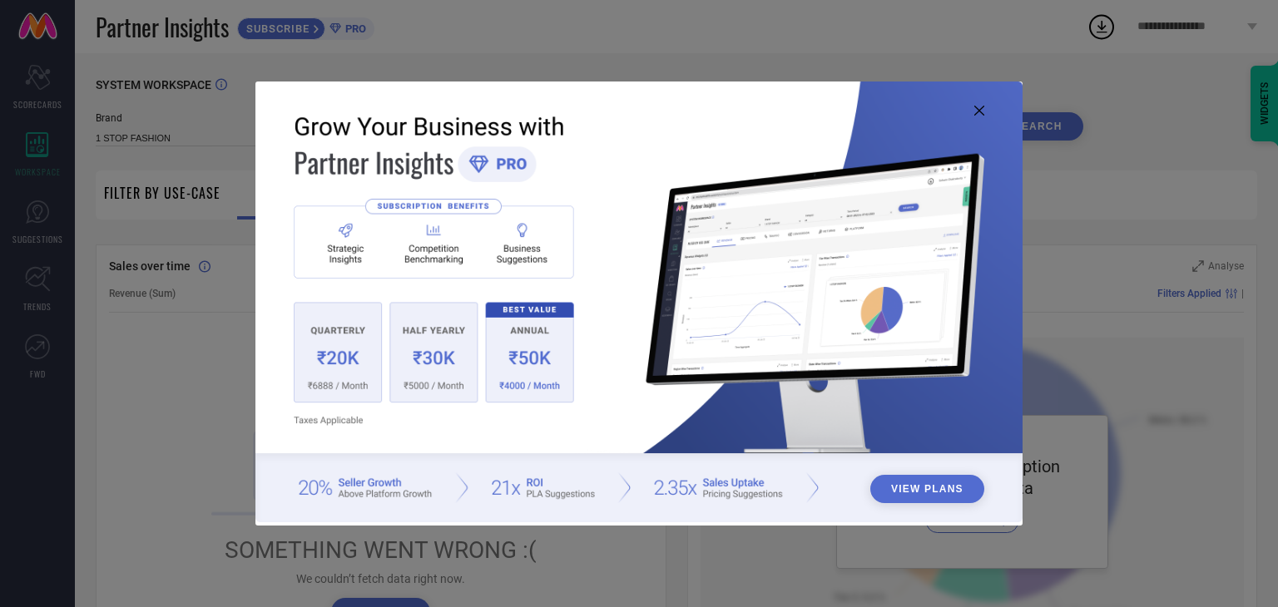
click at [979, 106] on icon at bounding box center [979, 111] width 10 height 10
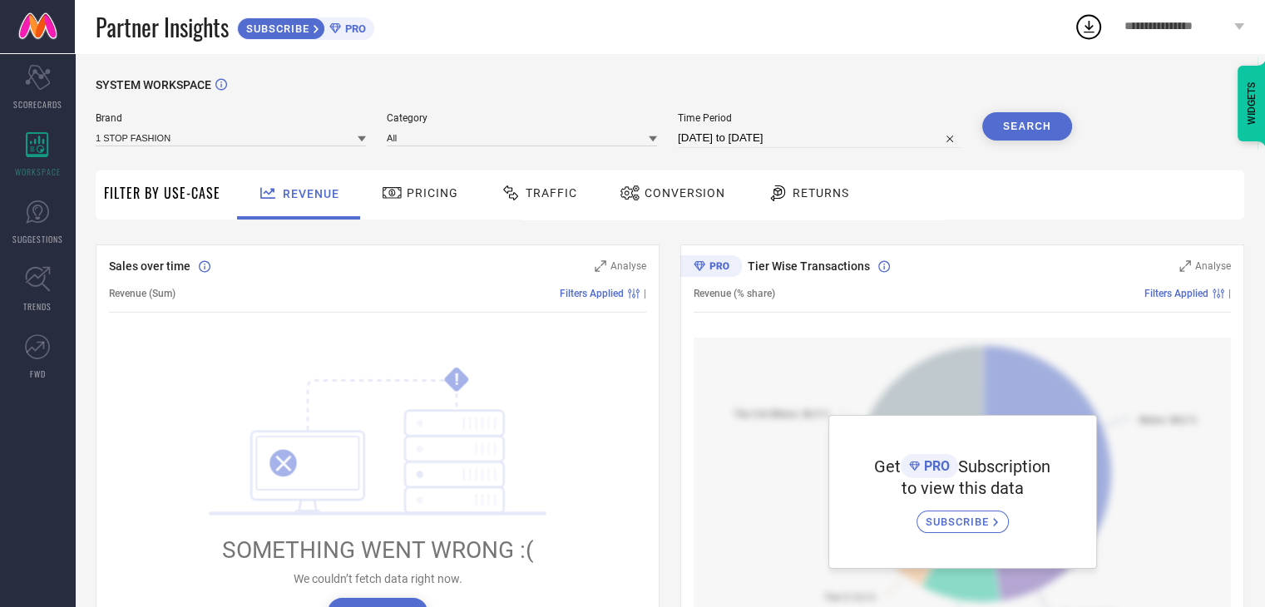
click at [453, 184] on div "Pricing" at bounding box center [420, 193] width 85 height 28
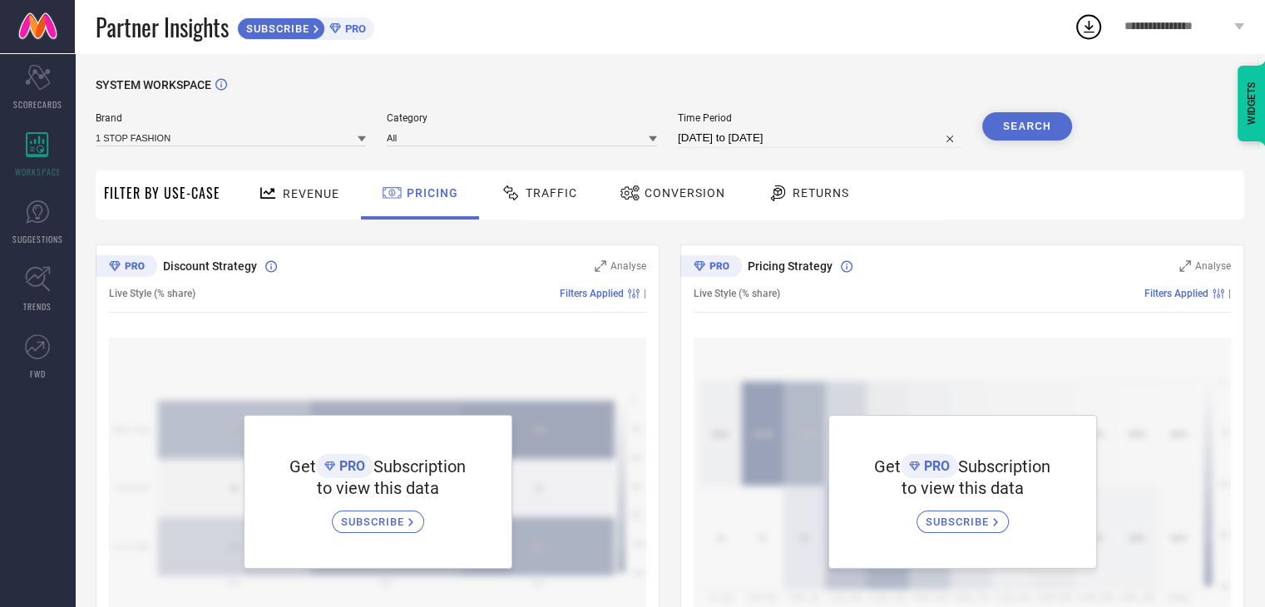
click at [290, 200] on span "Revenue" at bounding box center [311, 193] width 57 height 13
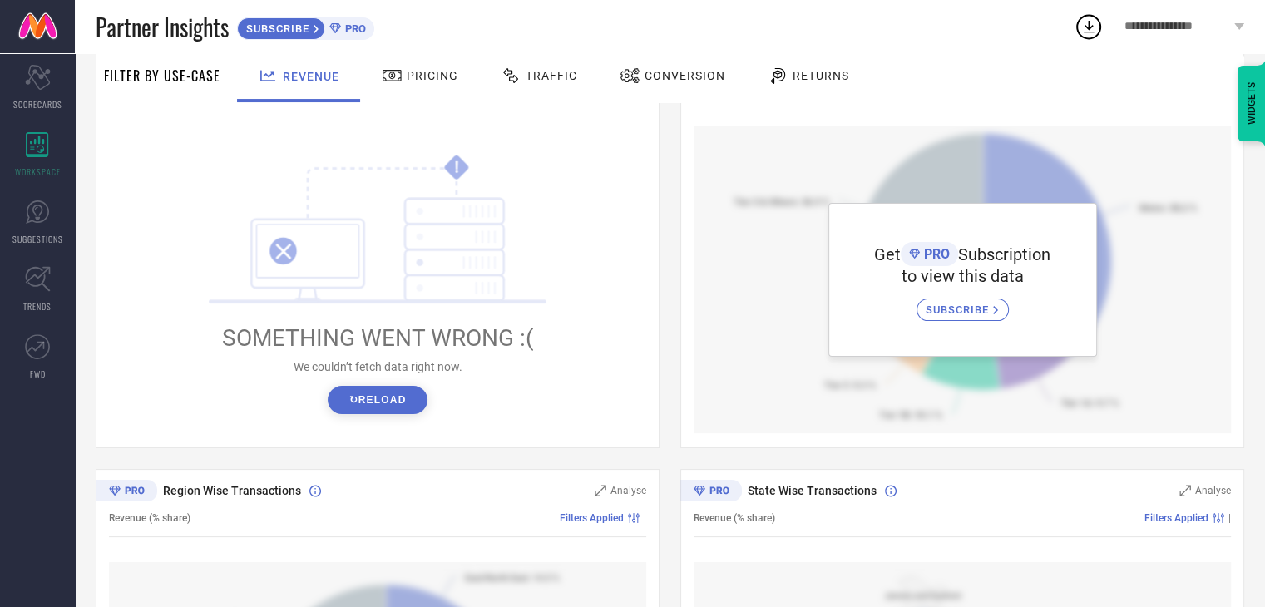
scroll to position [221, 0]
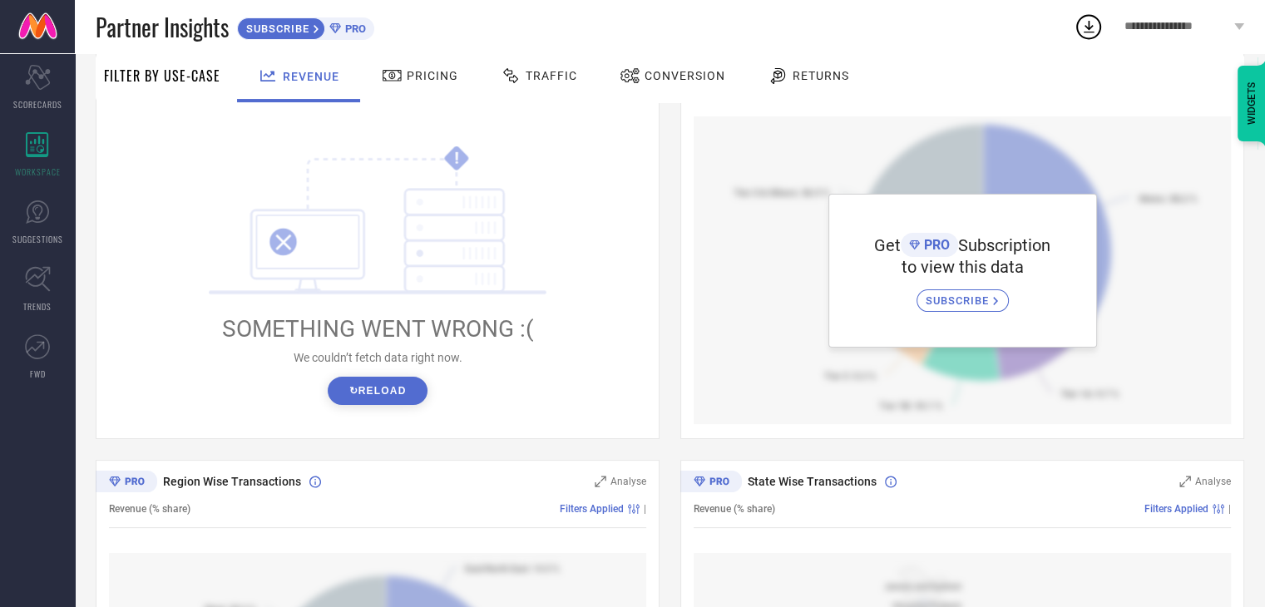
click at [359, 403] on button "↻ Reload" at bounding box center [377, 391] width 99 height 28
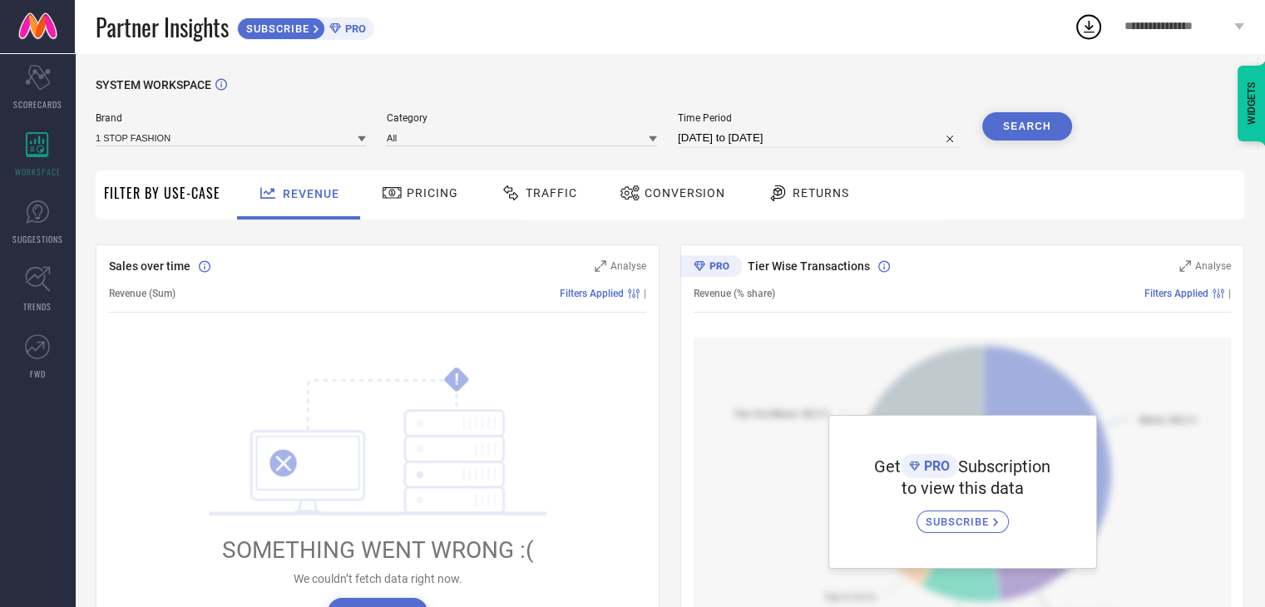
click at [304, 34] on span "SUBSCRIBE" at bounding box center [276, 28] width 76 height 12
click at [423, 204] on div "Pricing" at bounding box center [420, 193] width 85 height 28
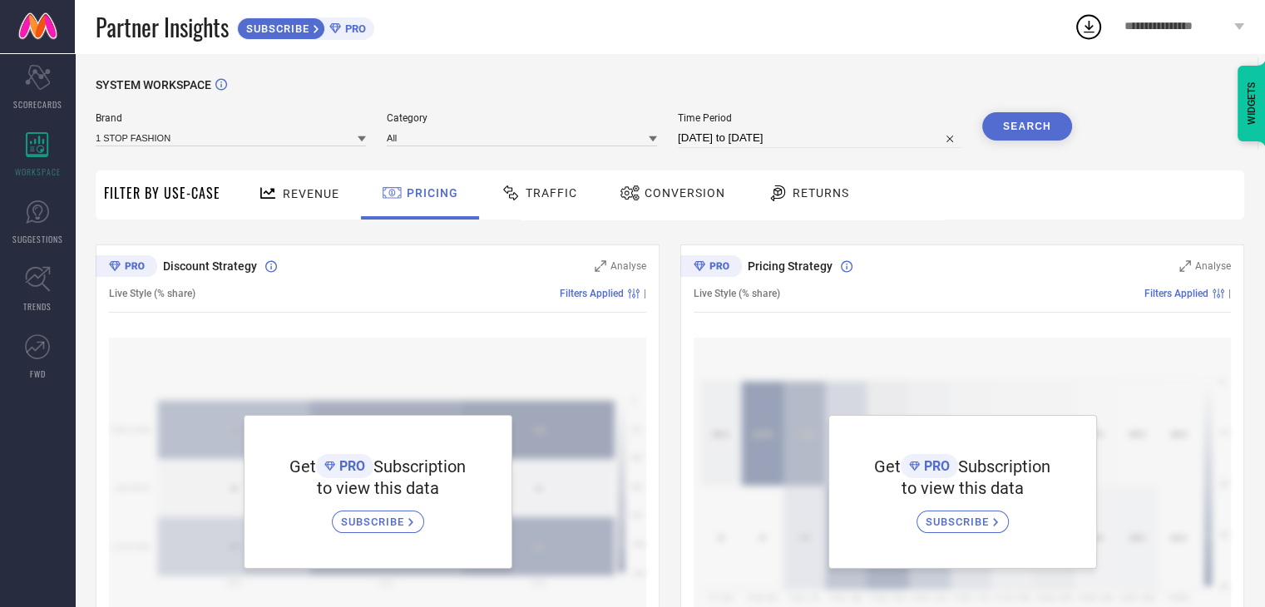
drag, startPoint x: 509, startPoint y: 195, endPoint x: 568, endPoint y: 209, distance: 60.5
click at [510, 195] on icon at bounding box center [511, 193] width 21 height 20
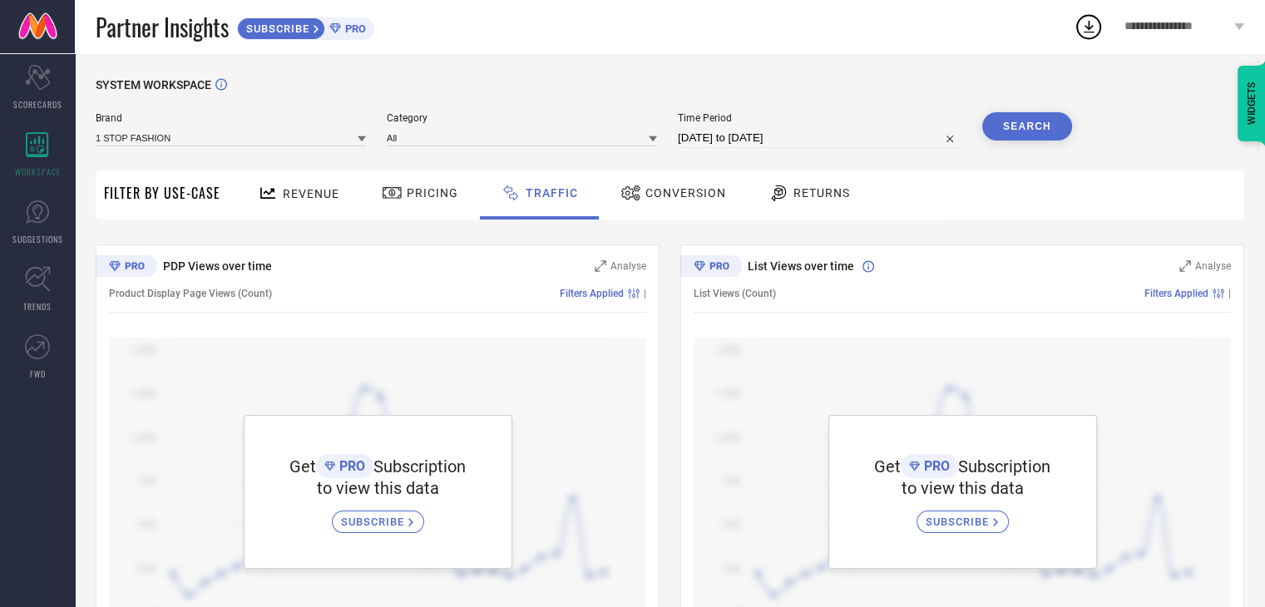
click at [297, 184] on div "Revenue" at bounding box center [299, 193] width 90 height 29
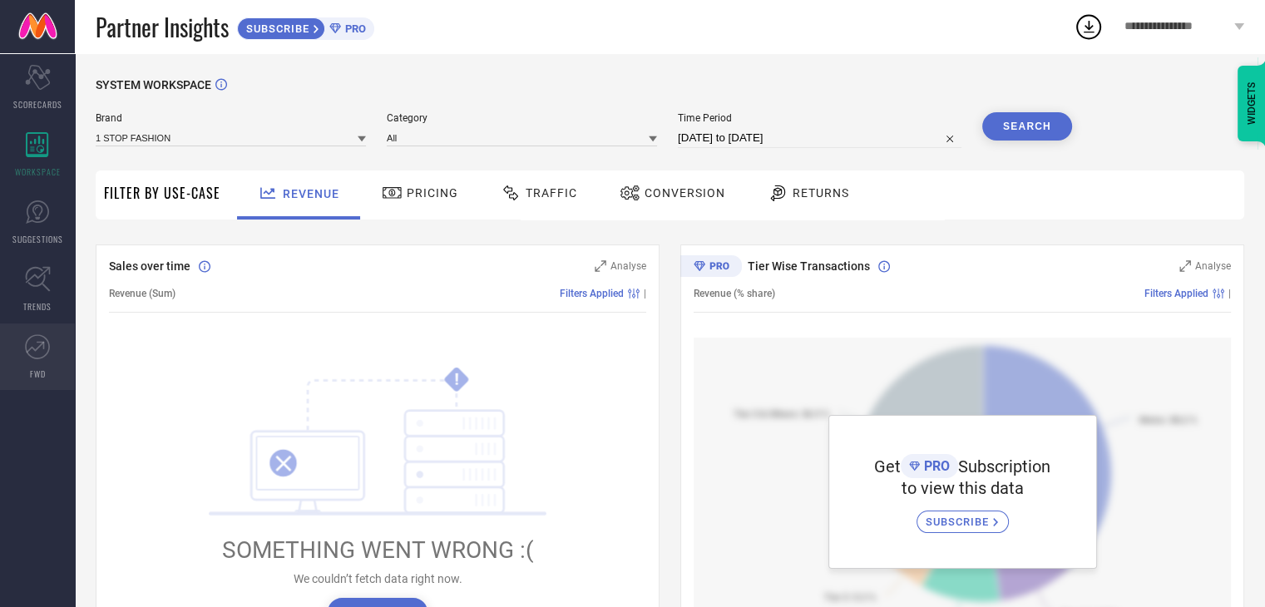
click at [51, 376] on link "FWD" at bounding box center [37, 357] width 75 height 67
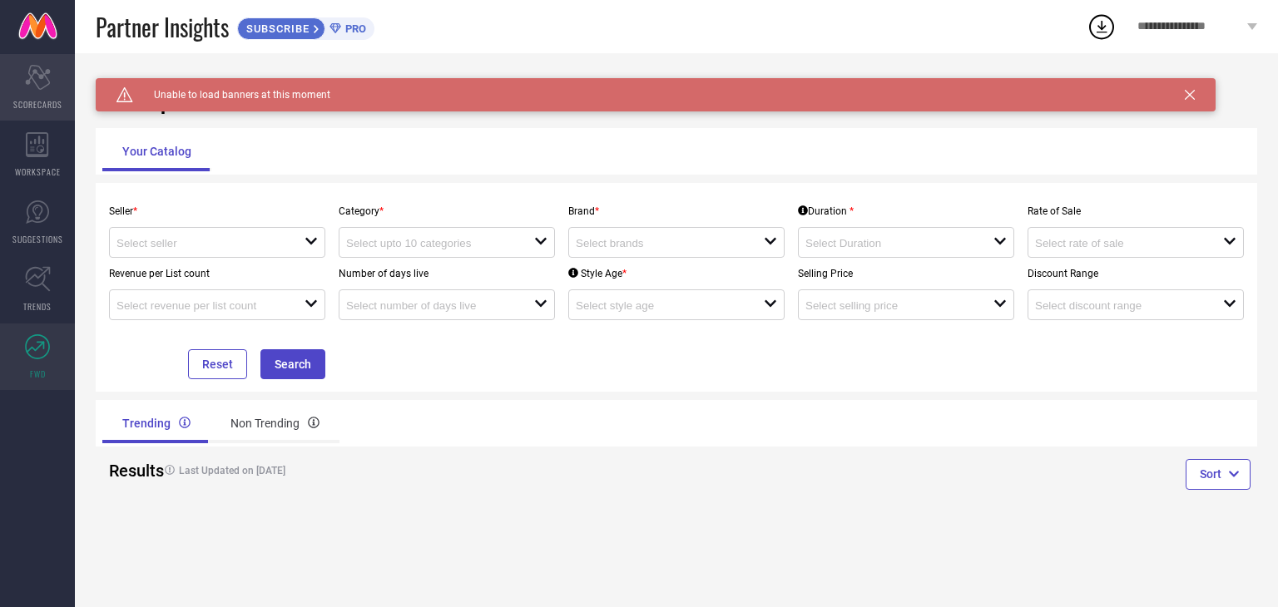
click at [43, 92] on div "Scorecard SCORECARDS" at bounding box center [37, 87] width 75 height 67
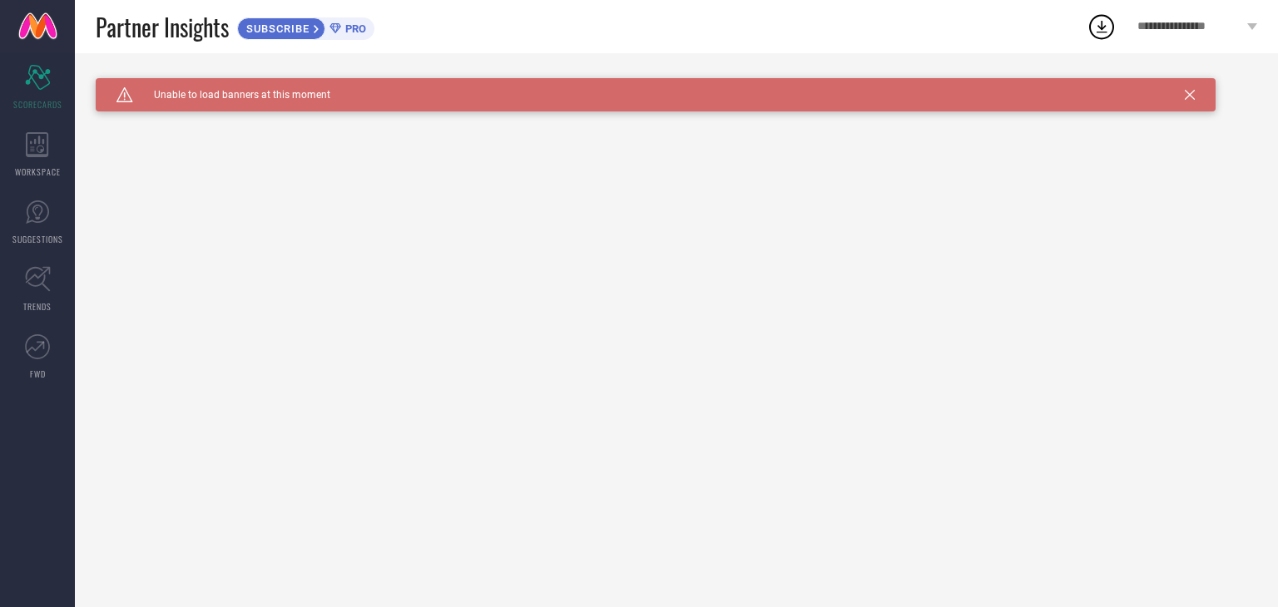
click at [1190, 95] on icon at bounding box center [1190, 95] width 10 height 10
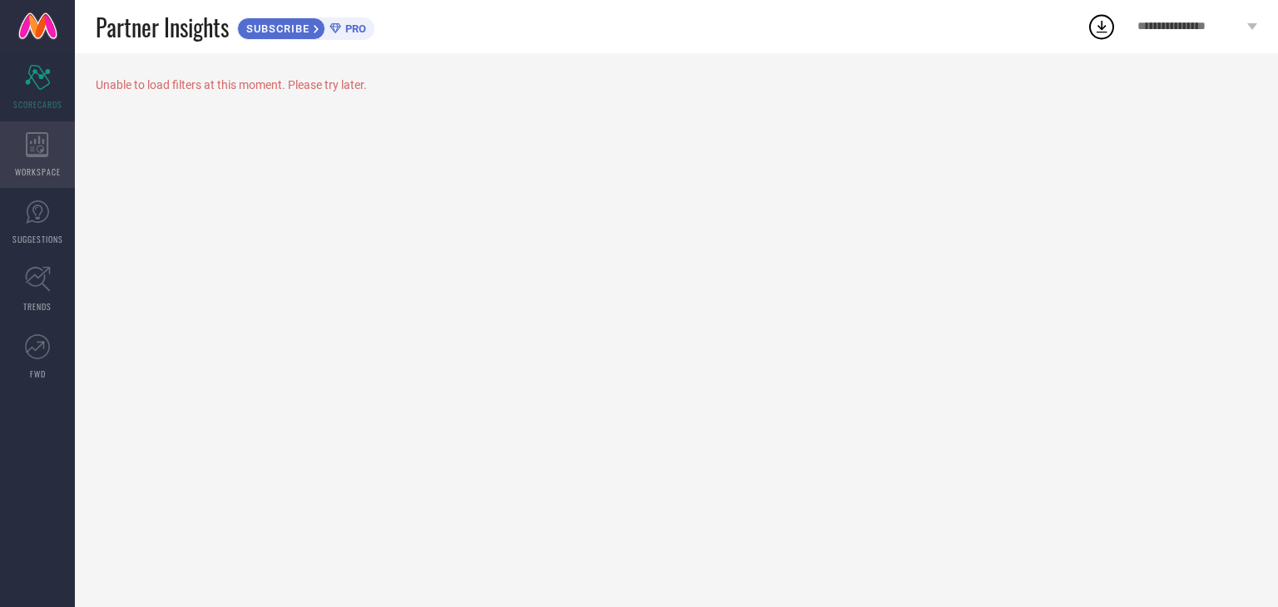
click at [40, 139] on icon at bounding box center [37, 144] width 22 height 25
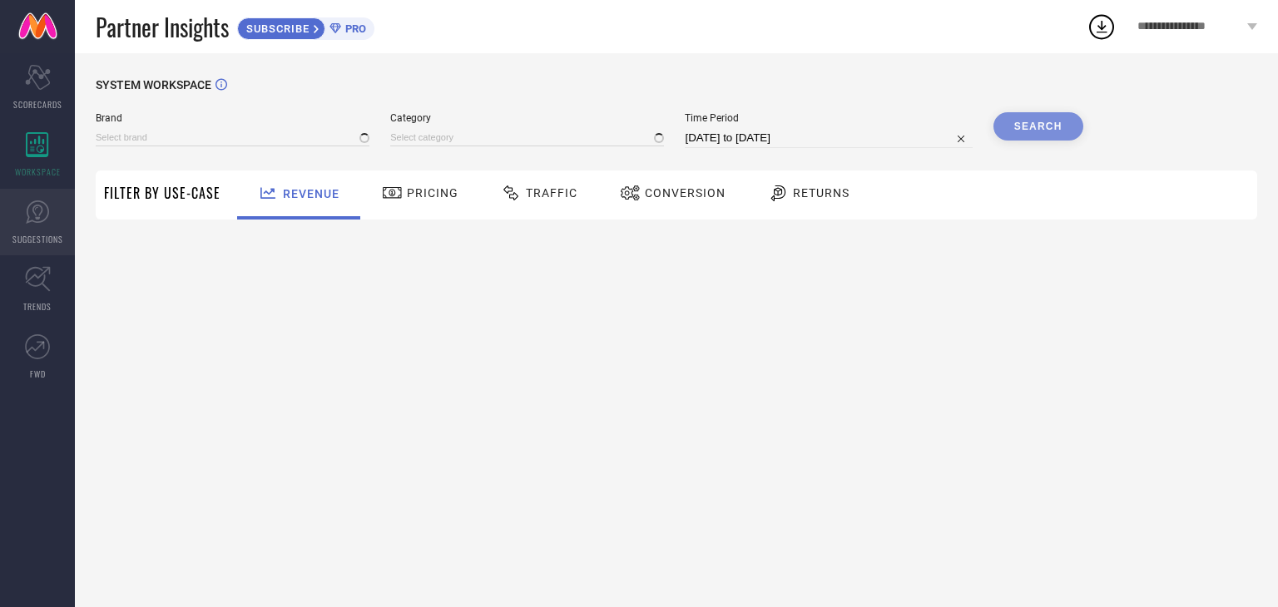
type input "1 STOP FASHION"
type input "All"
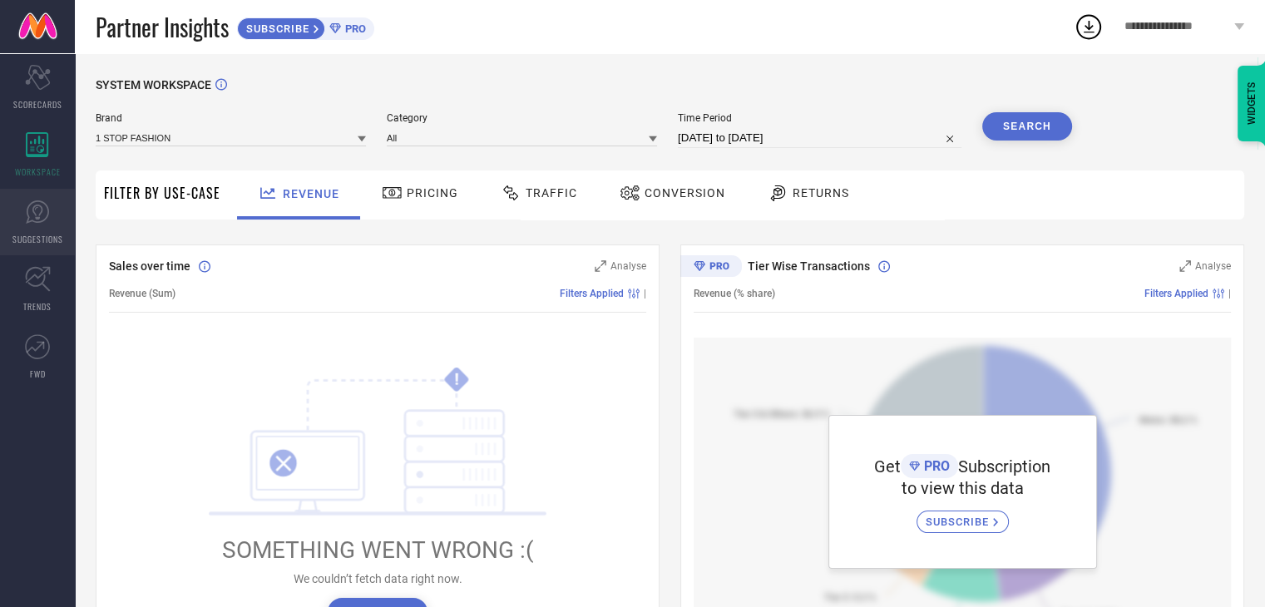
click at [50, 210] on link "SUGGESTIONS" at bounding box center [37, 222] width 75 height 67
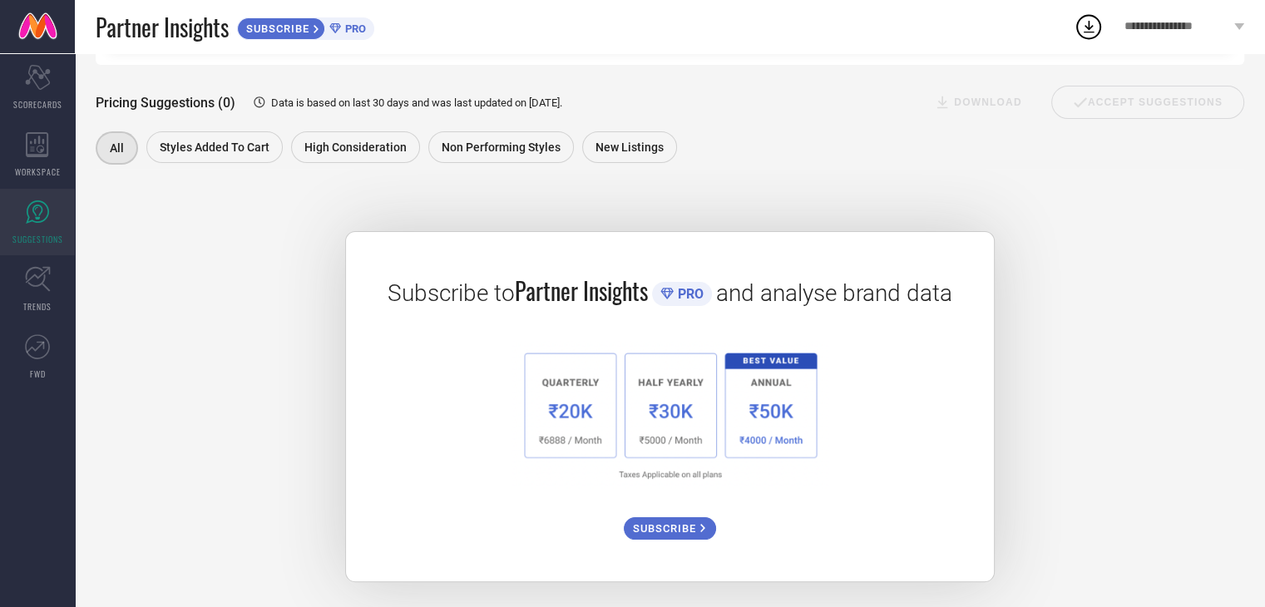
scroll to position [221, 0]
click at [651, 535] on span "SUBSCRIBE" at bounding box center [666, 528] width 67 height 12
